Goal: Information Seeking & Learning: Check status

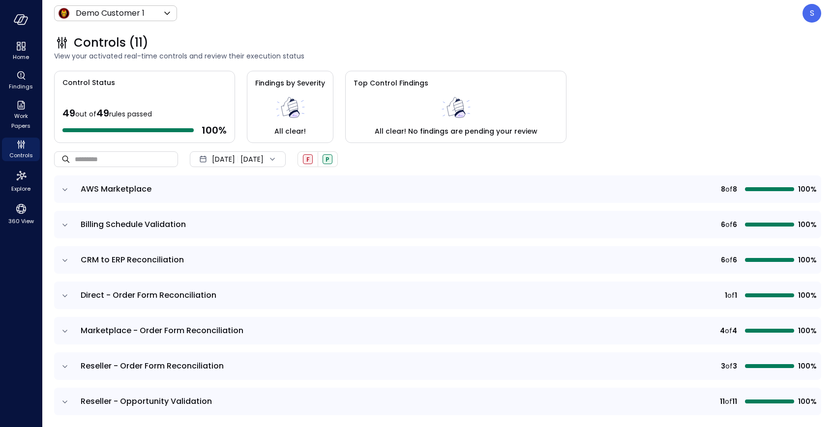
click at [277, 159] on icon at bounding box center [272, 159] width 10 height 10
click at [243, 214] on li "Current Year 2025" at bounding box center [243, 218] width 78 height 16
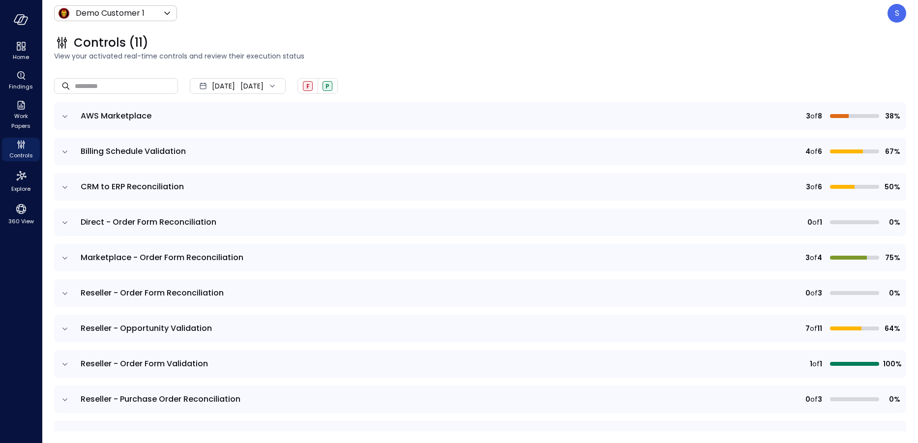
scroll to position [70, 0]
click at [62, 186] on icon "expand row" at bounding box center [65, 186] width 10 height 10
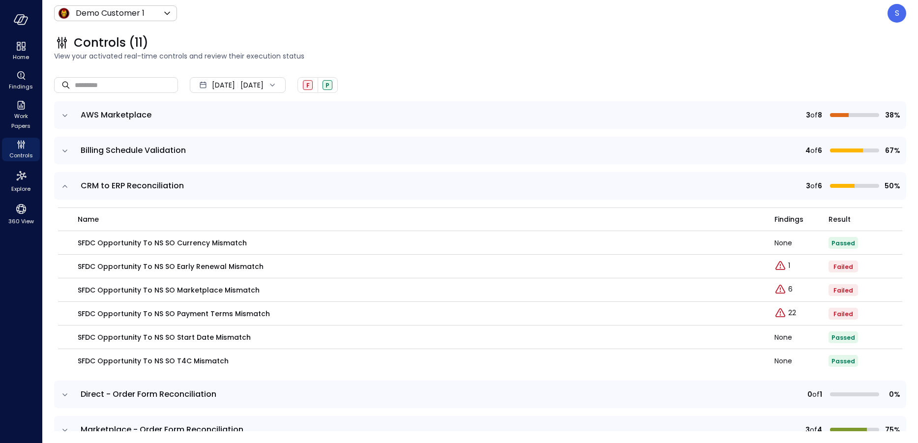
click at [62, 186] on icon "expand row" at bounding box center [65, 186] width 10 height 10
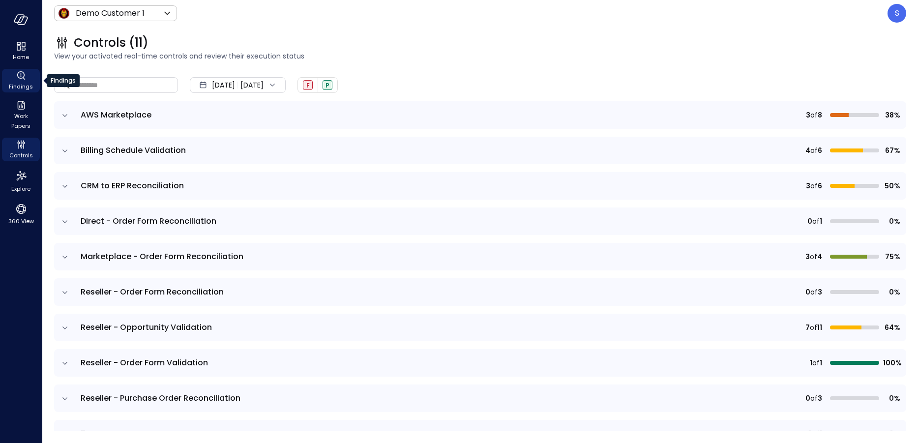
click at [22, 85] on span "Findings" at bounding box center [21, 87] width 24 height 10
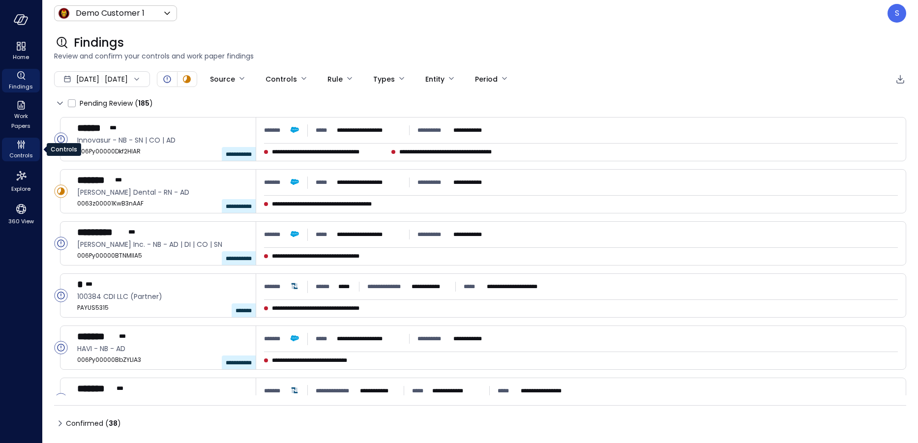
click at [21, 154] on span "Controls" at bounding box center [21, 155] width 24 height 10
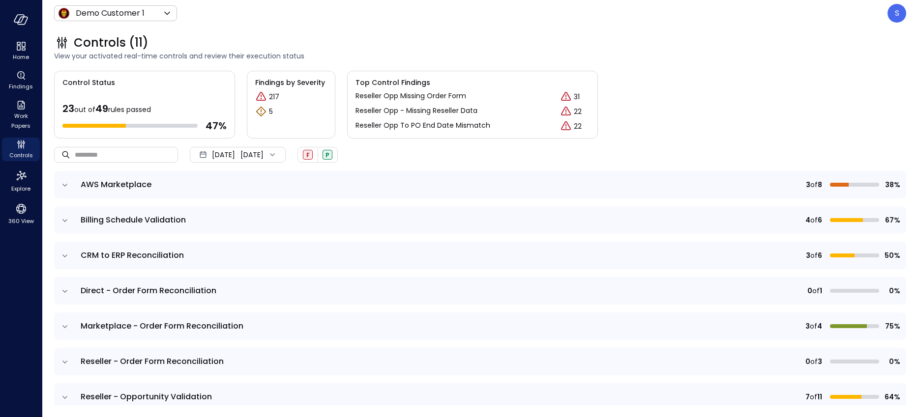
click at [64, 216] on icon "expand row" at bounding box center [65, 221] width 10 height 10
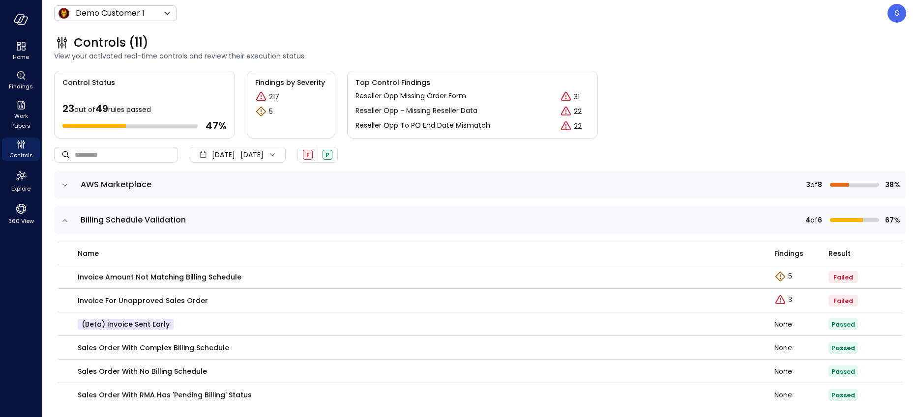
click at [64, 216] on icon "expand row" at bounding box center [65, 221] width 10 height 10
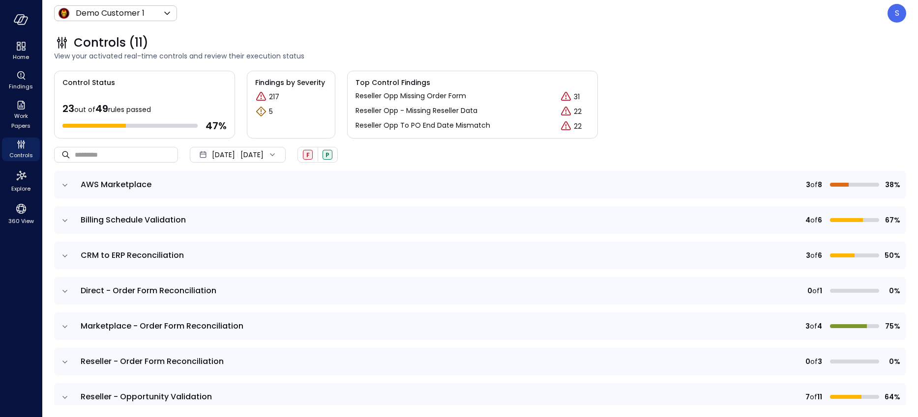
click at [64, 255] on icon "expand row" at bounding box center [65, 256] width 10 height 10
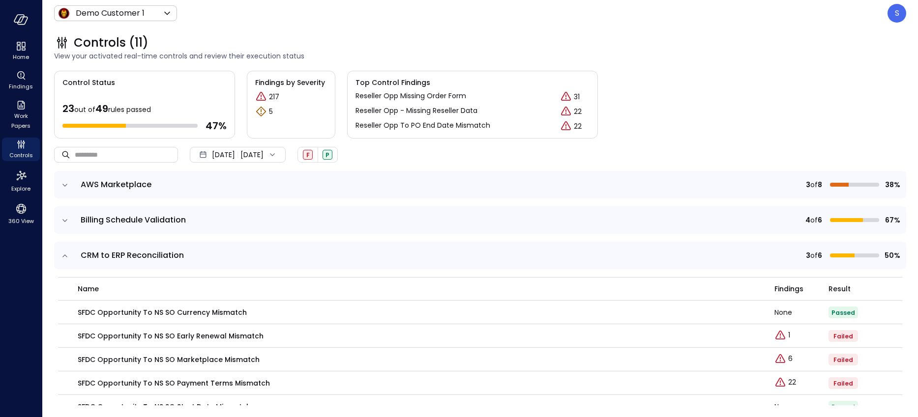
click at [64, 255] on icon "expand row" at bounding box center [65, 256] width 10 height 10
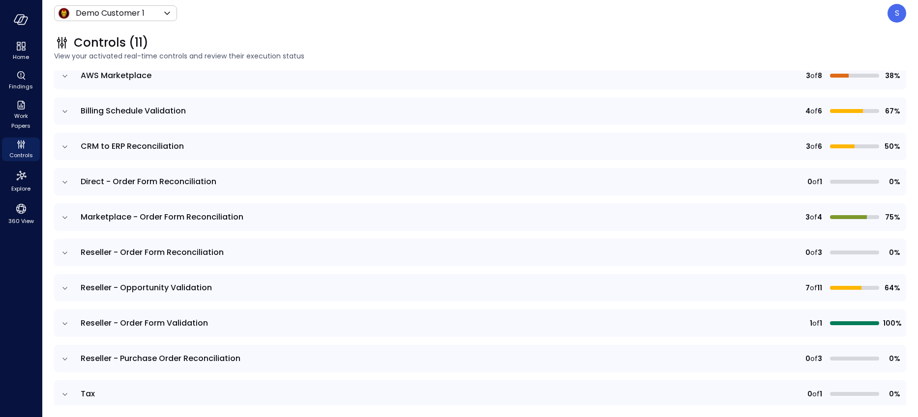
scroll to position [108, 0]
click at [66, 217] on icon "expand row" at bounding box center [65, 219] width 10 height 10
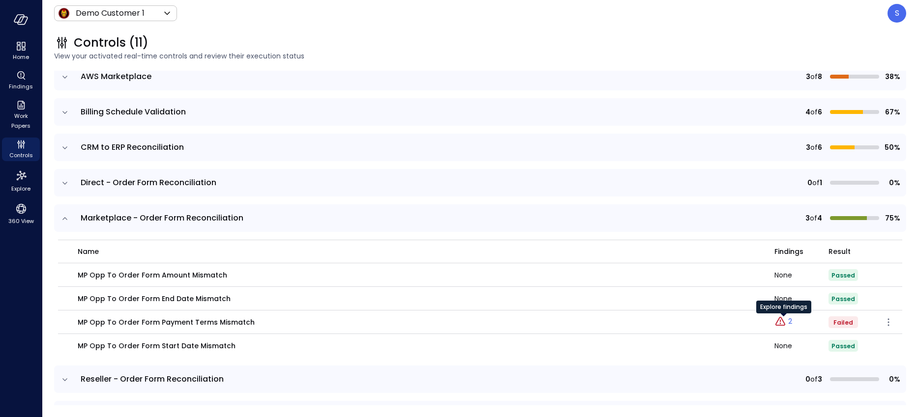
click at [790, 321] on p "2" at bounding box center [790, 322] width 4 height 10
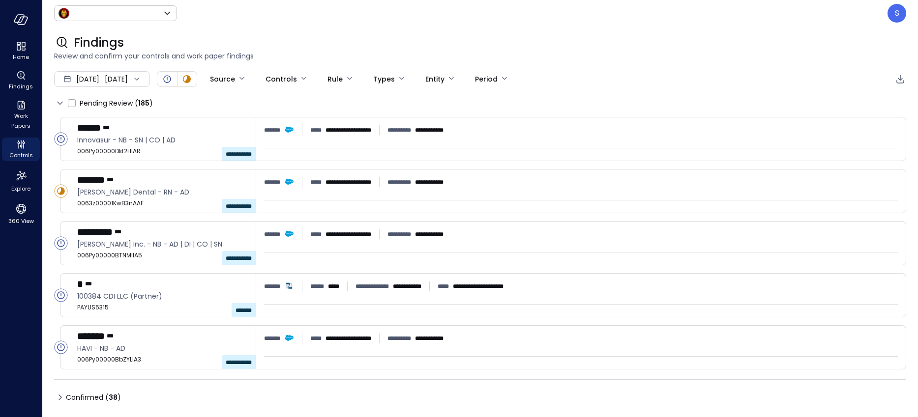
type input "*****"
type input "****"
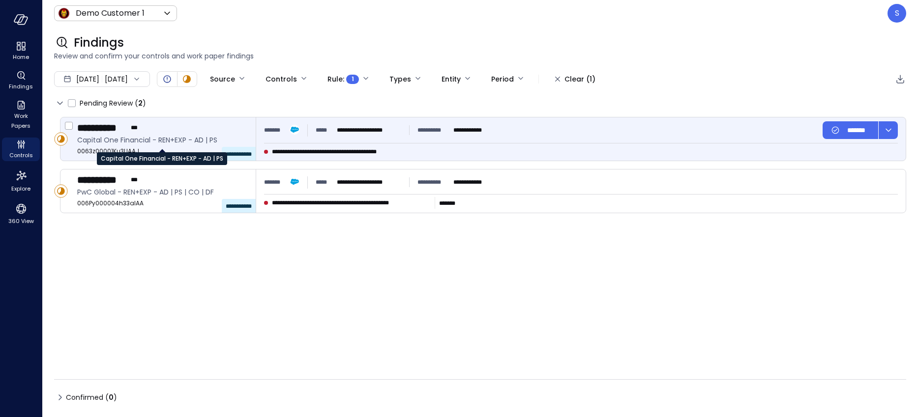
click at [127, 144] on span "Capital One Financial - REN+EXP - AD | PS" at bounding box center [162, 140] width 171 height 11
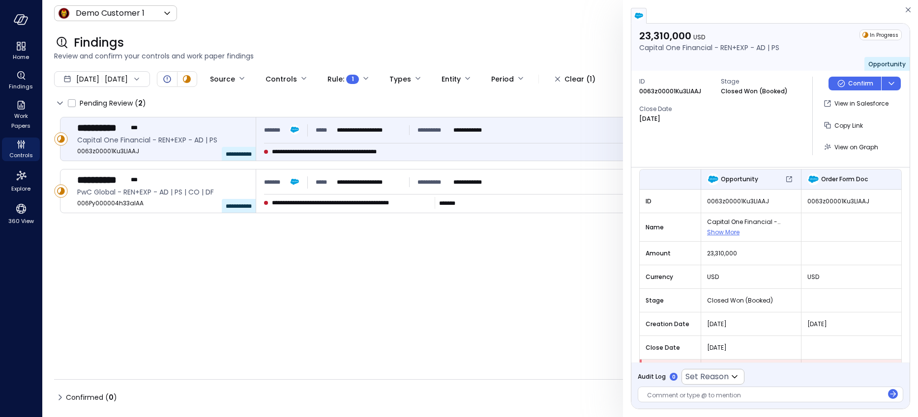
scroll to position [77, 0]
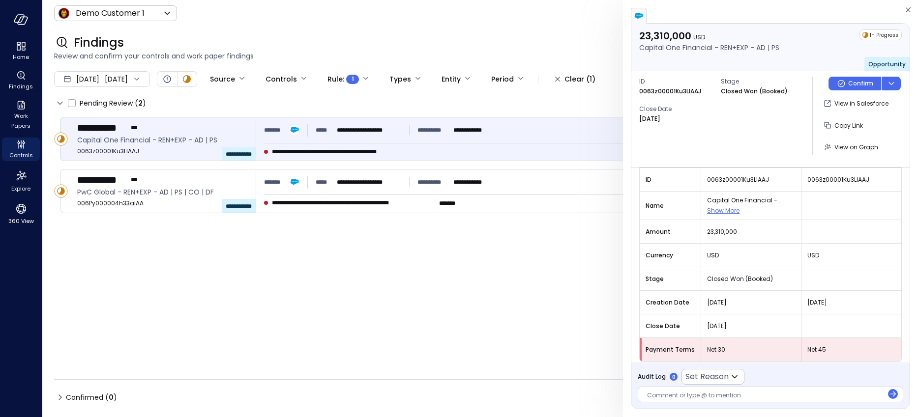
click at [687, 394] on div at bounding box center [765, 396] width 236 height 10
click at [738, 374] on icon at bounding box center [734, 377] width 12 height 12
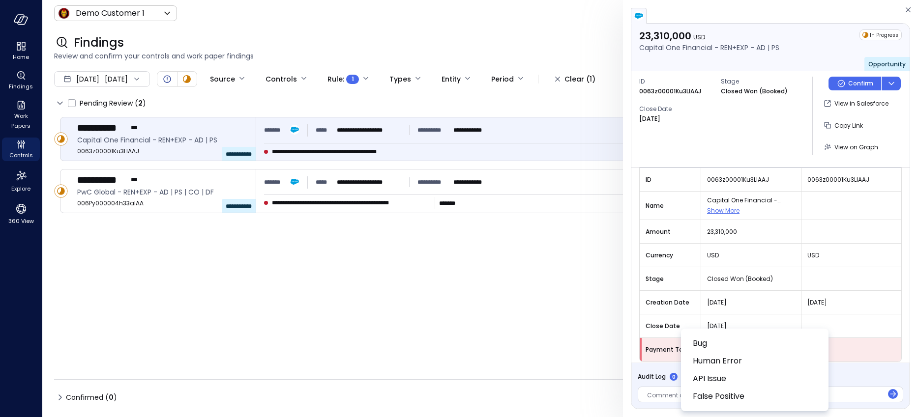
click at [832, 146] on div at bounding box center [459, 208] width 918 height 417
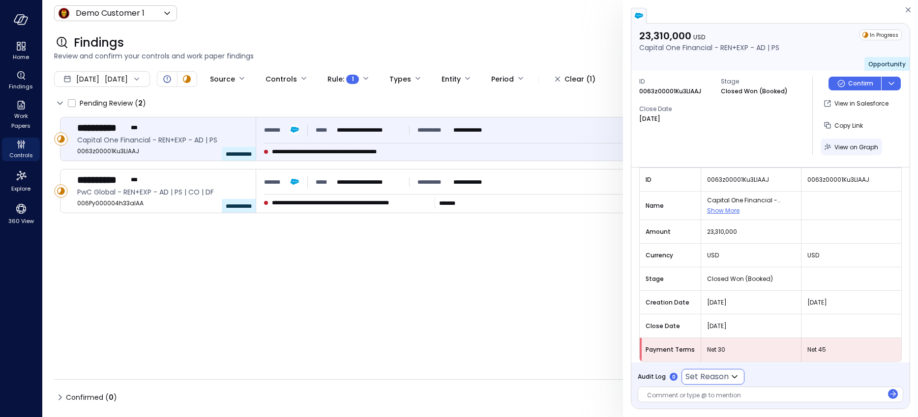
click at [832, 144] on span "View on Graph" at bounding box center [856, 147] width 44 height 8
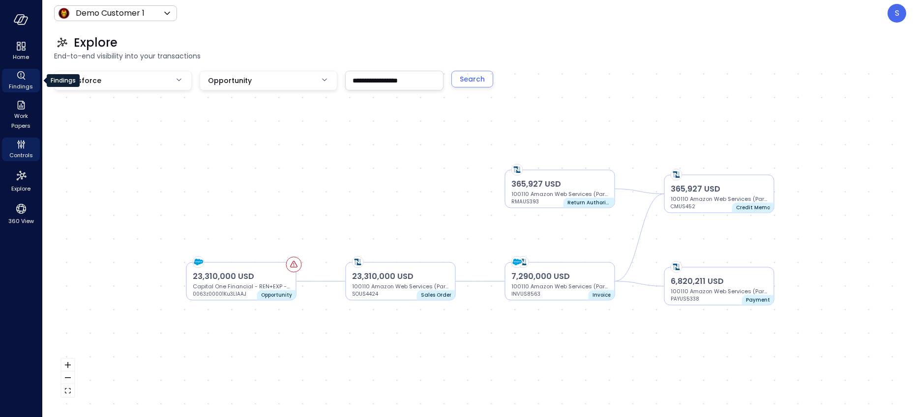
click at [19, 85] on span "Findings" at bounding box center [21, 87] width 24 height 10
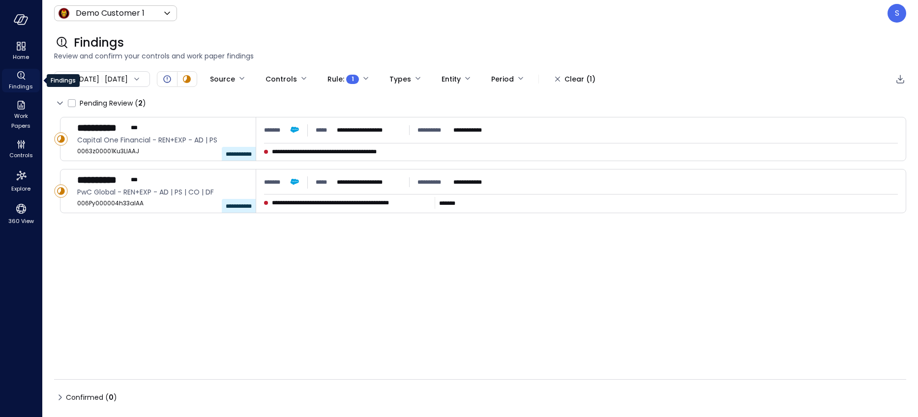
click at [21, 82] on span "Findings" at bounding box center [21, 87] width 24 height 10
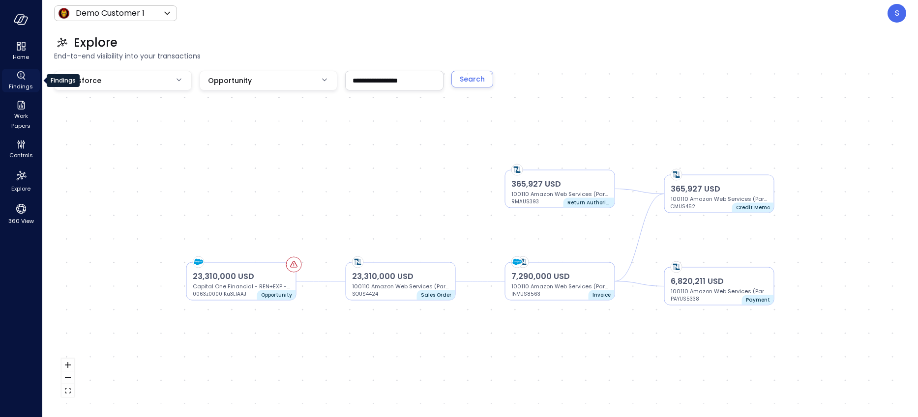
click at [19, 85] on span "Findings" at bounding box center [21, 87] width 24 height 10
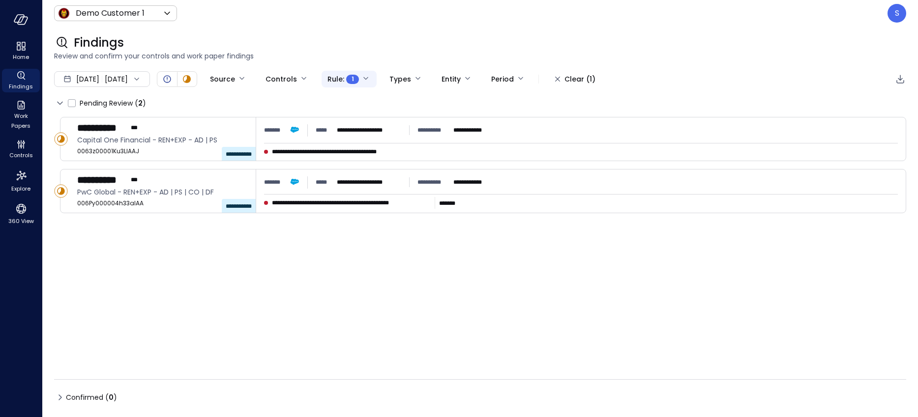
click at [393, 78] on body "**********" at bounding box center [459, 208] width 918 height 417
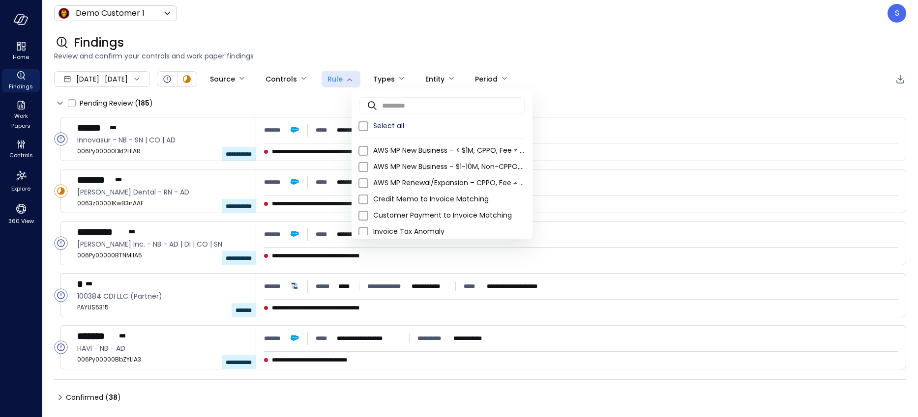
click at [406, 24] on div at bounding box center [459, 208] width 918 height 417
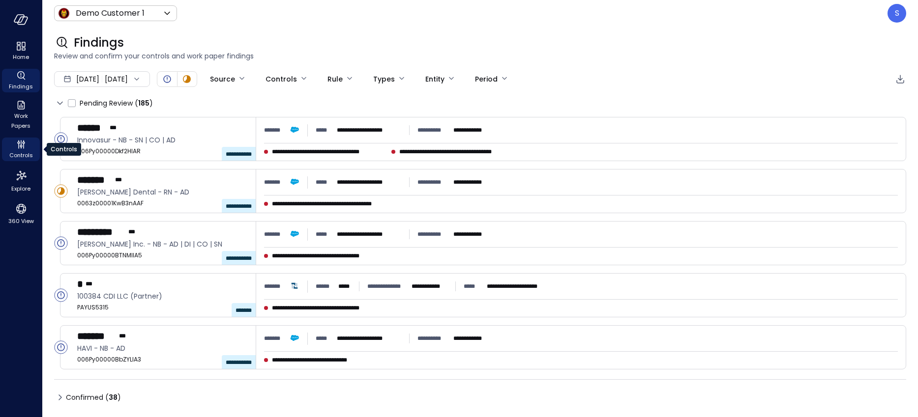
click at [23, 151] on span "Controls" at bounding box center [21, 155] width 24 height 10
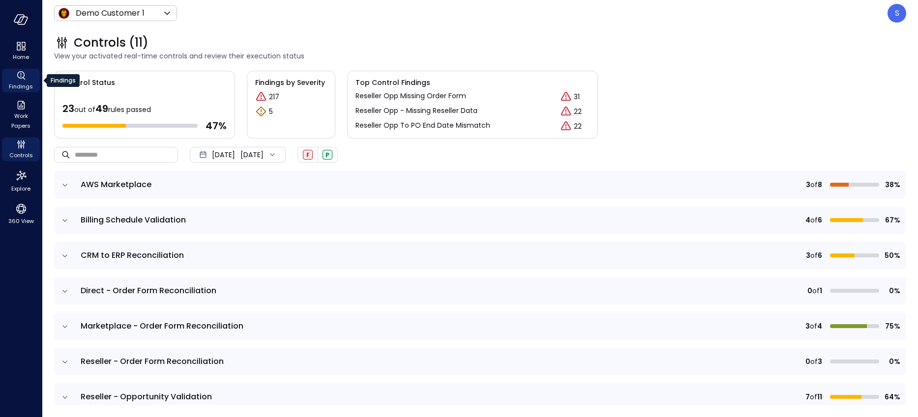
click at [21, 83] on span "Findings" at bounding box center [21, 87] width 24 height 10
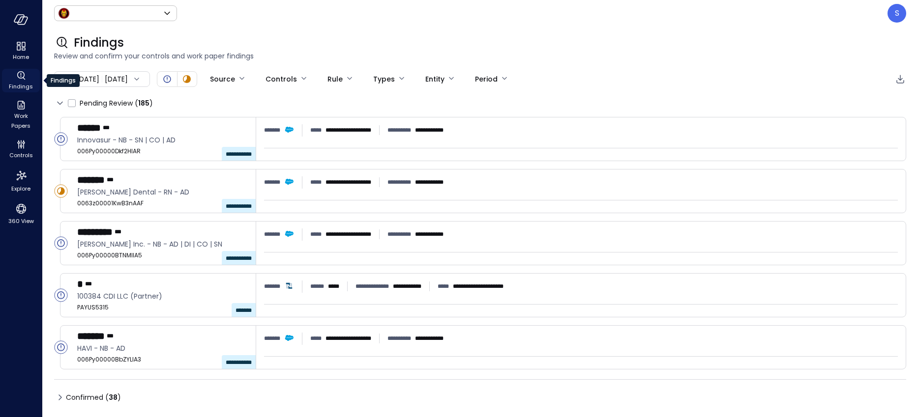
type input "*****"
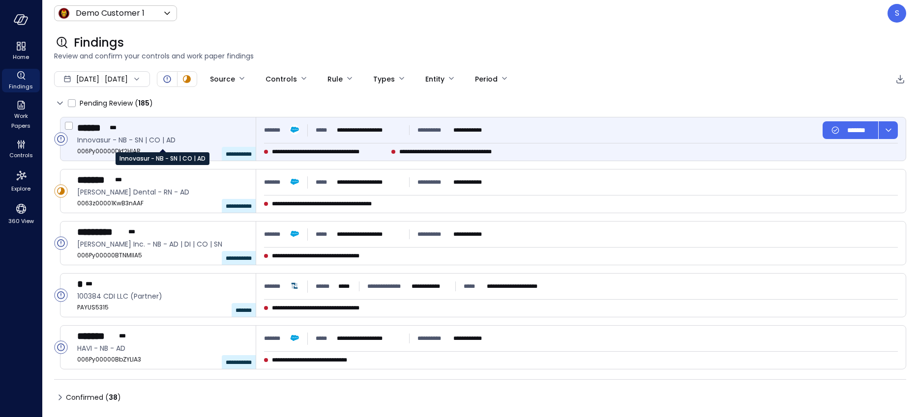
click at [136, 139] on span "Innovasur - NB - SN | CO | AD" at bounding box center [162, 140] width 171 height 11
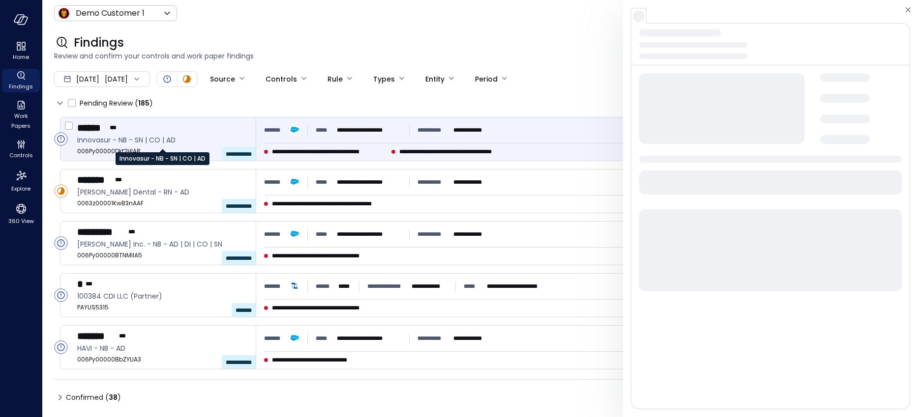
click at [136, 139] on span "Innovasur - NB - SN | CO | AD" at bounding box center [162, 140] width 171 height 11
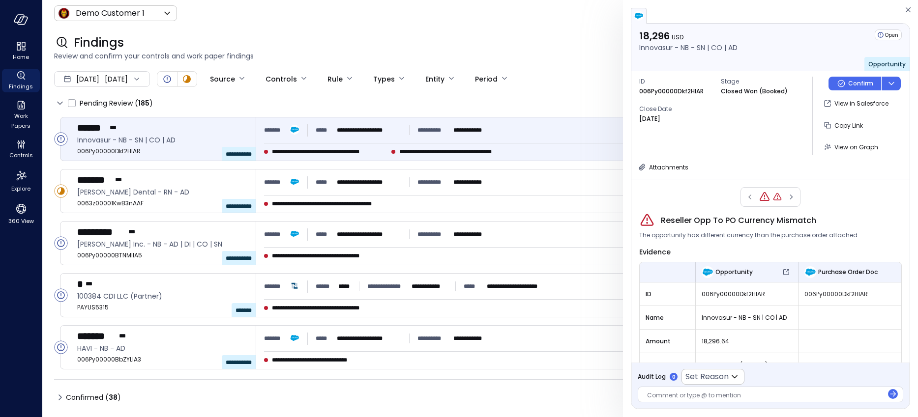
scroll to position [93, 0]
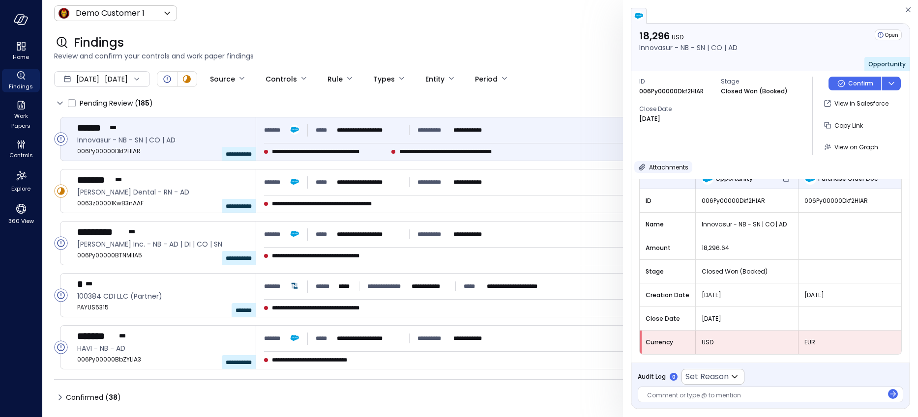
click at [657, 164] on span "Attachments" at bounding box center [668, 167] width 39 height 8
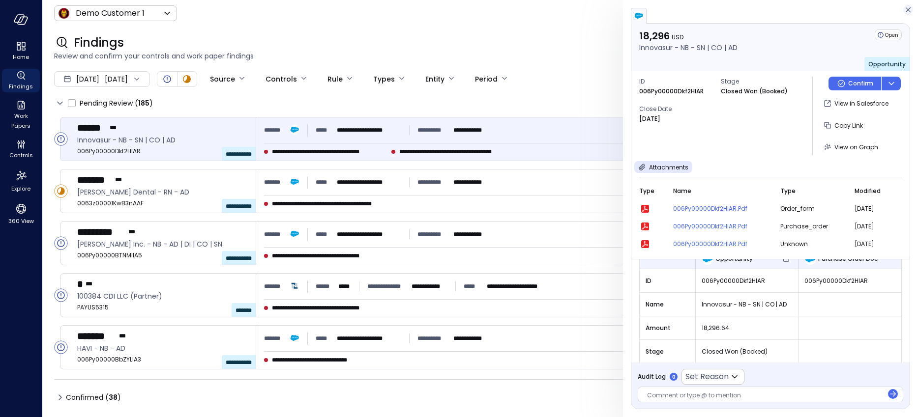
click at [832, 8] on icon "button" at bounding box center [908, 10] width 10 height 12
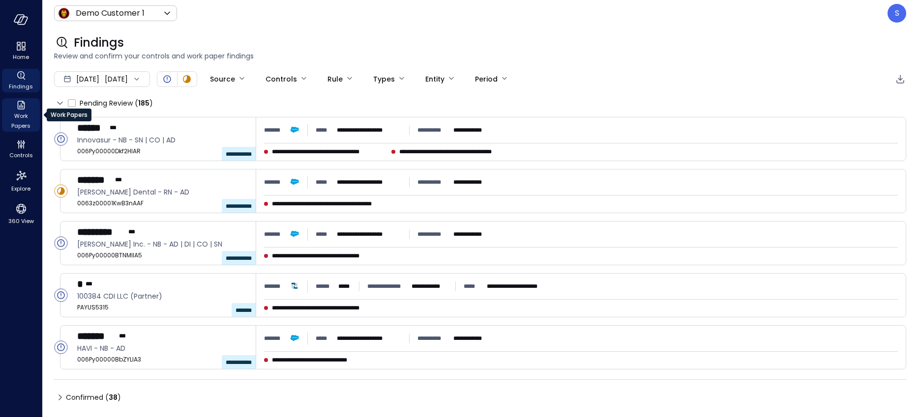
click at [22, 114] on span "Work Papers" at bounding box center [21, 121] width 30 height 20
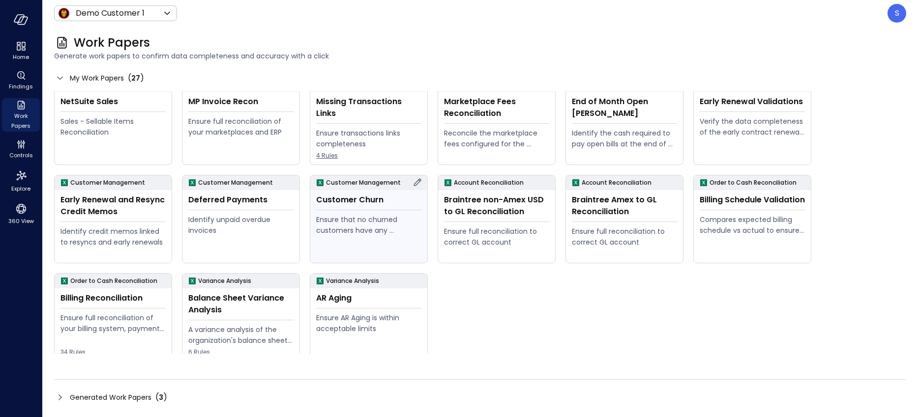
scroll to position [219, 0]
